Goal: Task Accomplishment & Management: Use online tool/utility

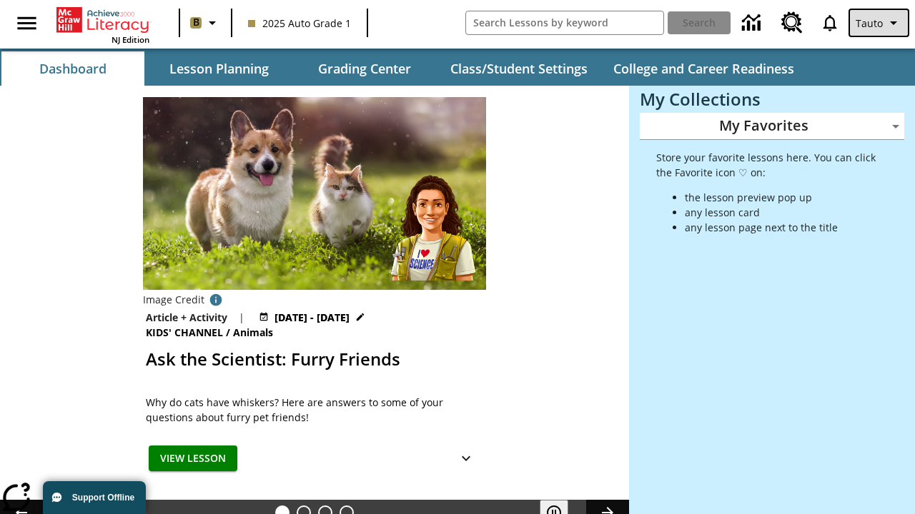
click at [879, 23] on span "Tauto" at bounding box center [868, 23] width 27 height 15
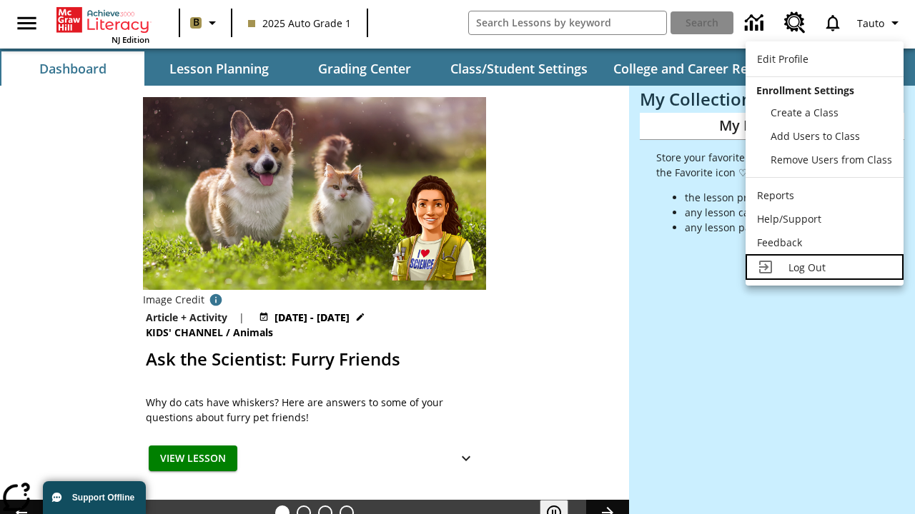
click at [824, 267] on span "Log Out" at bounding box center [806, 268] width 37 height 14
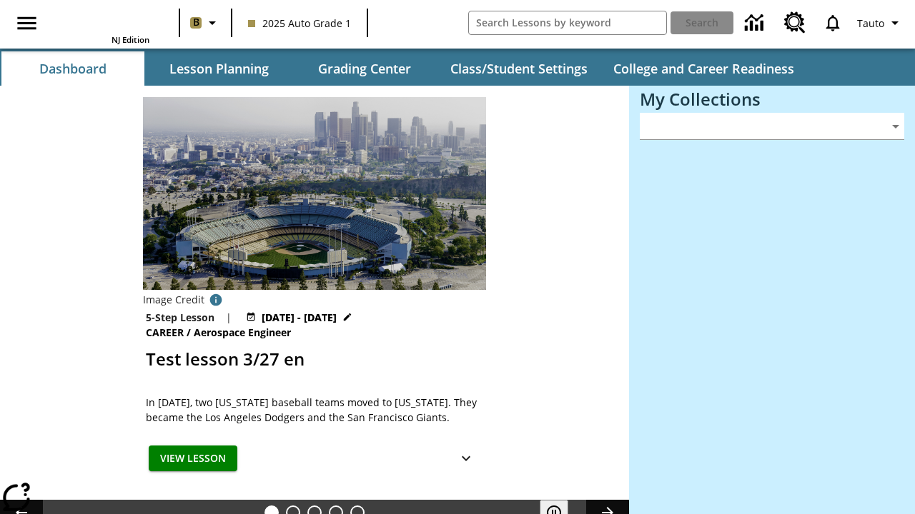
type input "-1"
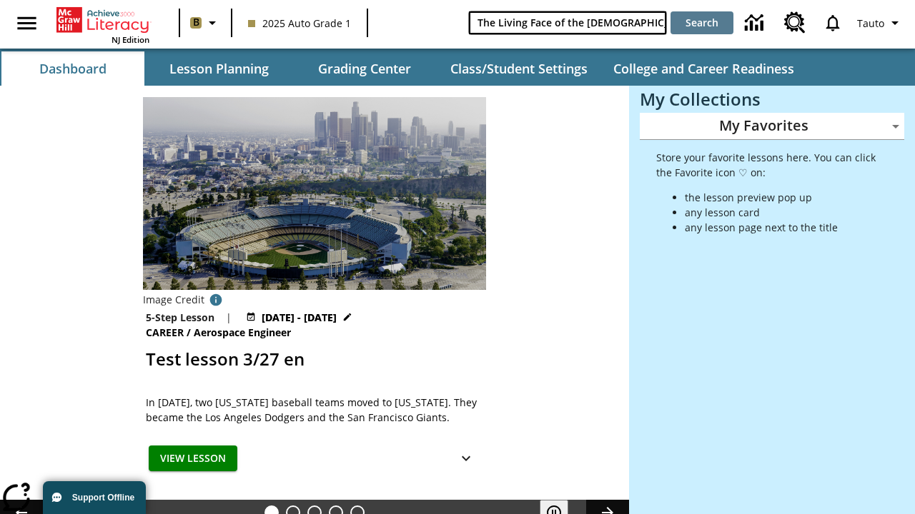
type input "The Living Face of the Māori"
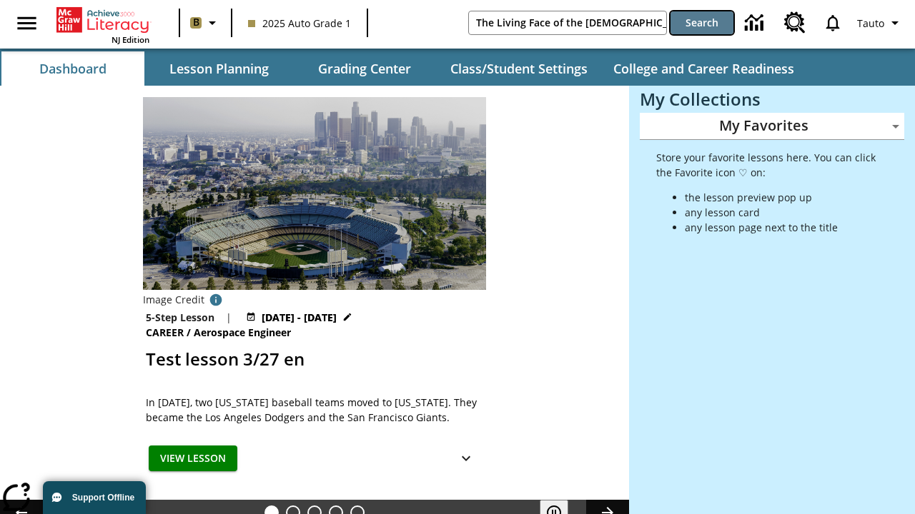
click at [702, 23] on button "Search" at bounding box center [701, 22] width 63 height 23
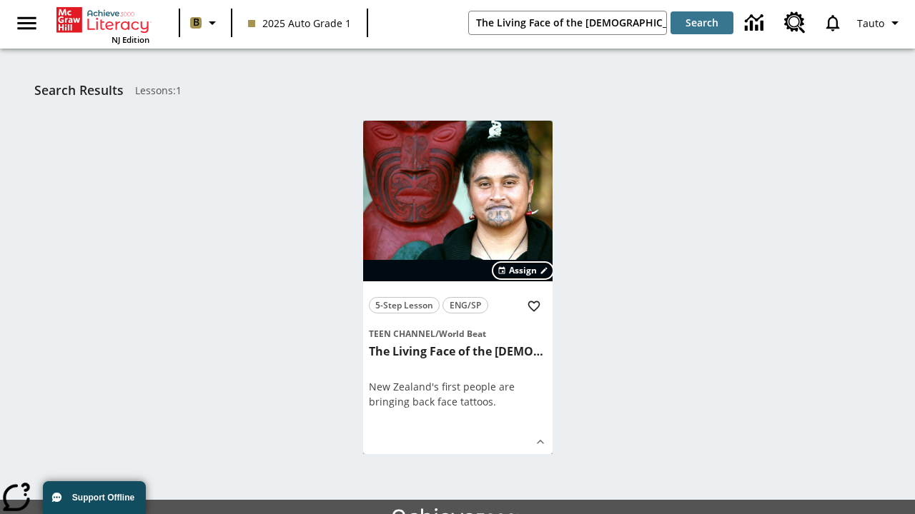
click at [523, 271] on span "Assign" at bounding box center [523, 270] width 28 height 13
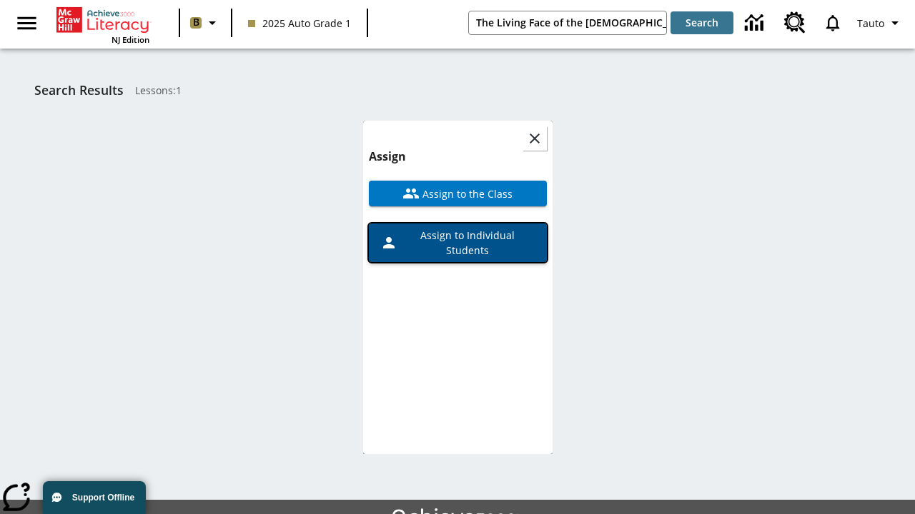
click at [457, 228] on span "Assign to Individual Students" at bounding box center [466, 243] width 138 height 30
